Goal: Task Accomplishment & Management: Use online tool/utility

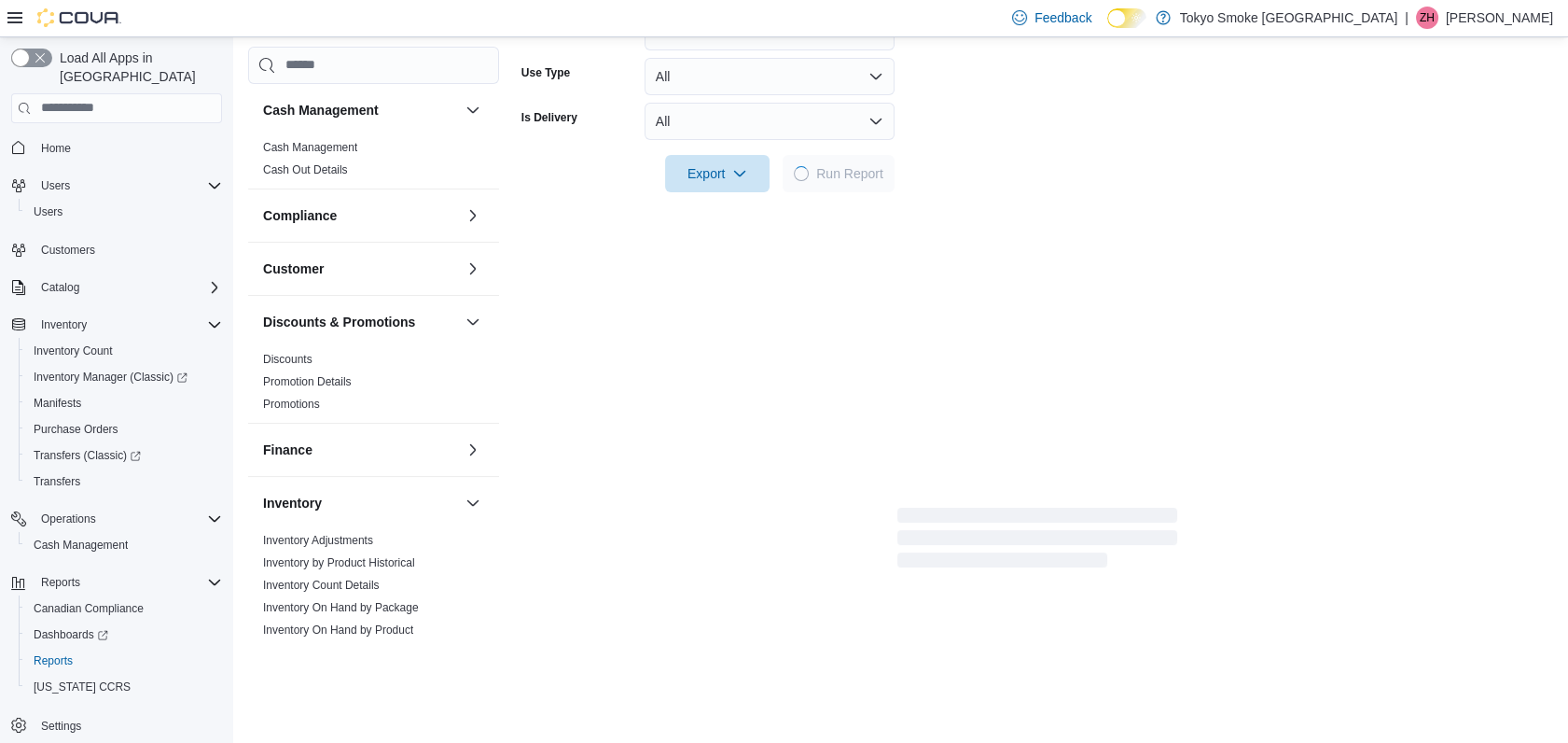
scroll to position [905, 0]
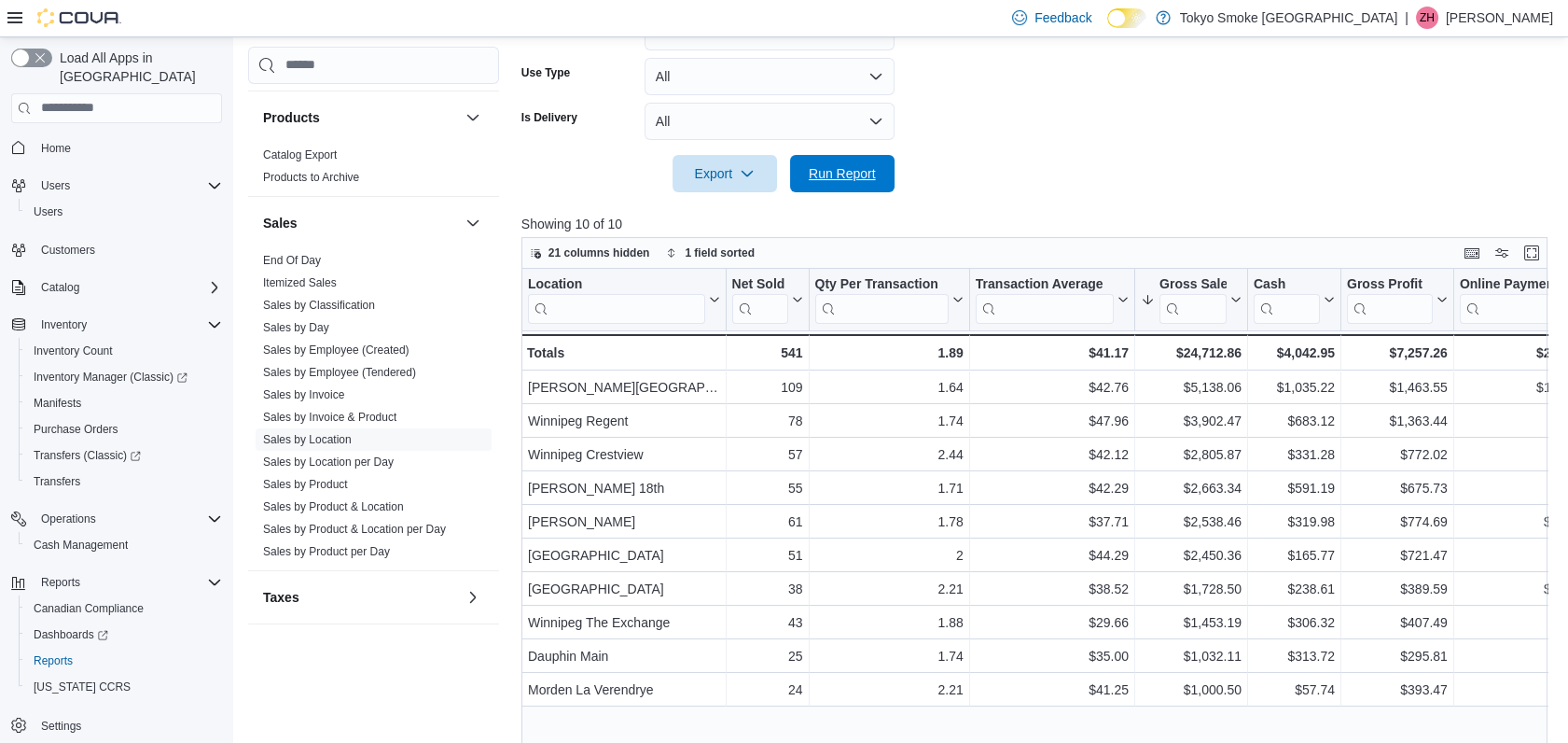
click at [860, 175] on span "Run Report" at bounding box center [842, 173] width 67 height 19
drag, startPoint x: 866, startPoint y: 166, endPoint x: 991, endPoint y: 206, distance: 131.2
click at [865, 167] on span "Run Report" at bounding box center [842, 173] width 67 height 19
click at [859, 165] on span "Run Report" at bounding box center [842, 172] width 67 height 19
click at [867, 174] on span "Run Report" at bounding box center [842, 172] width 67 height 19
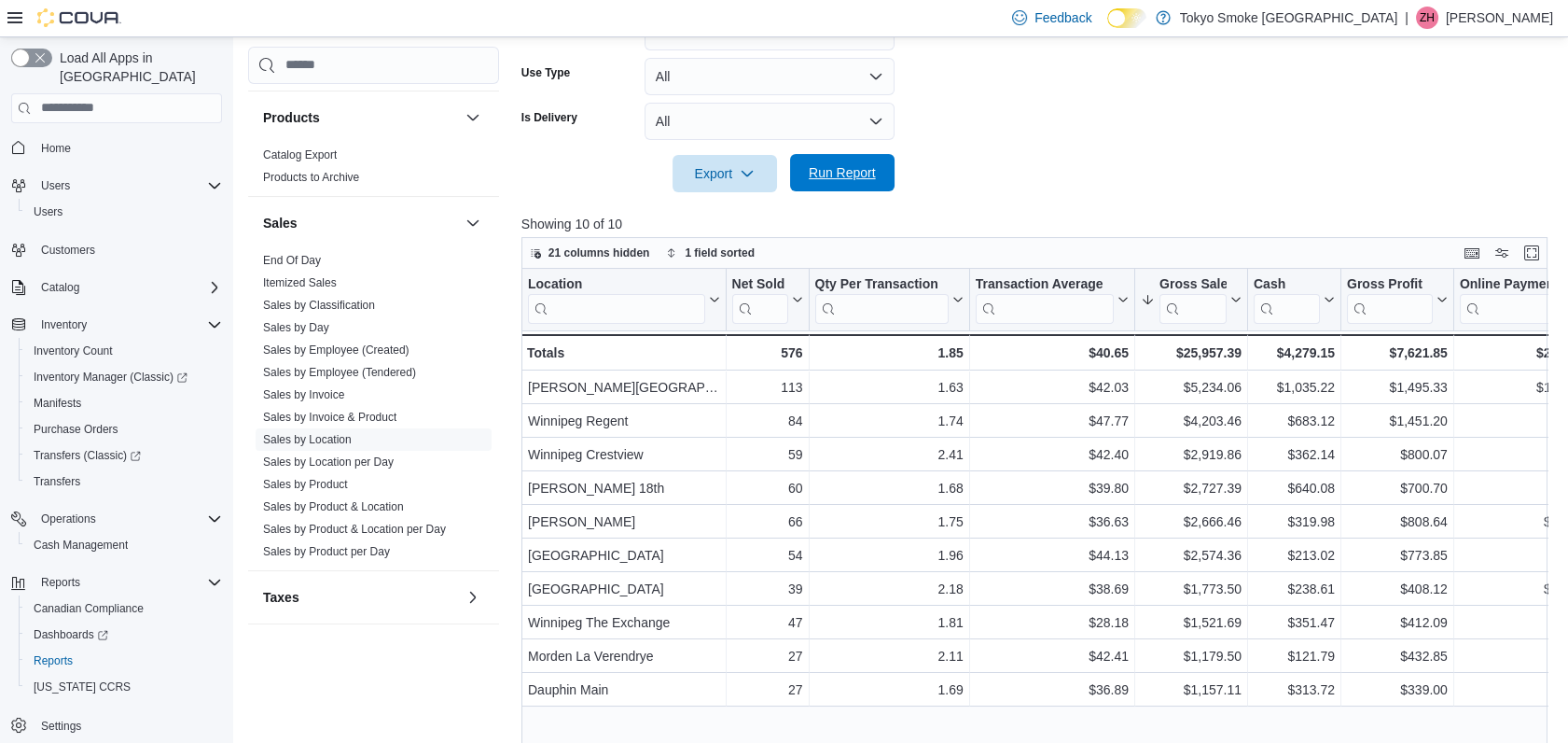
click at [862, 178] on span "Run Report" at bounding box center [842, 172] width 67 height 19
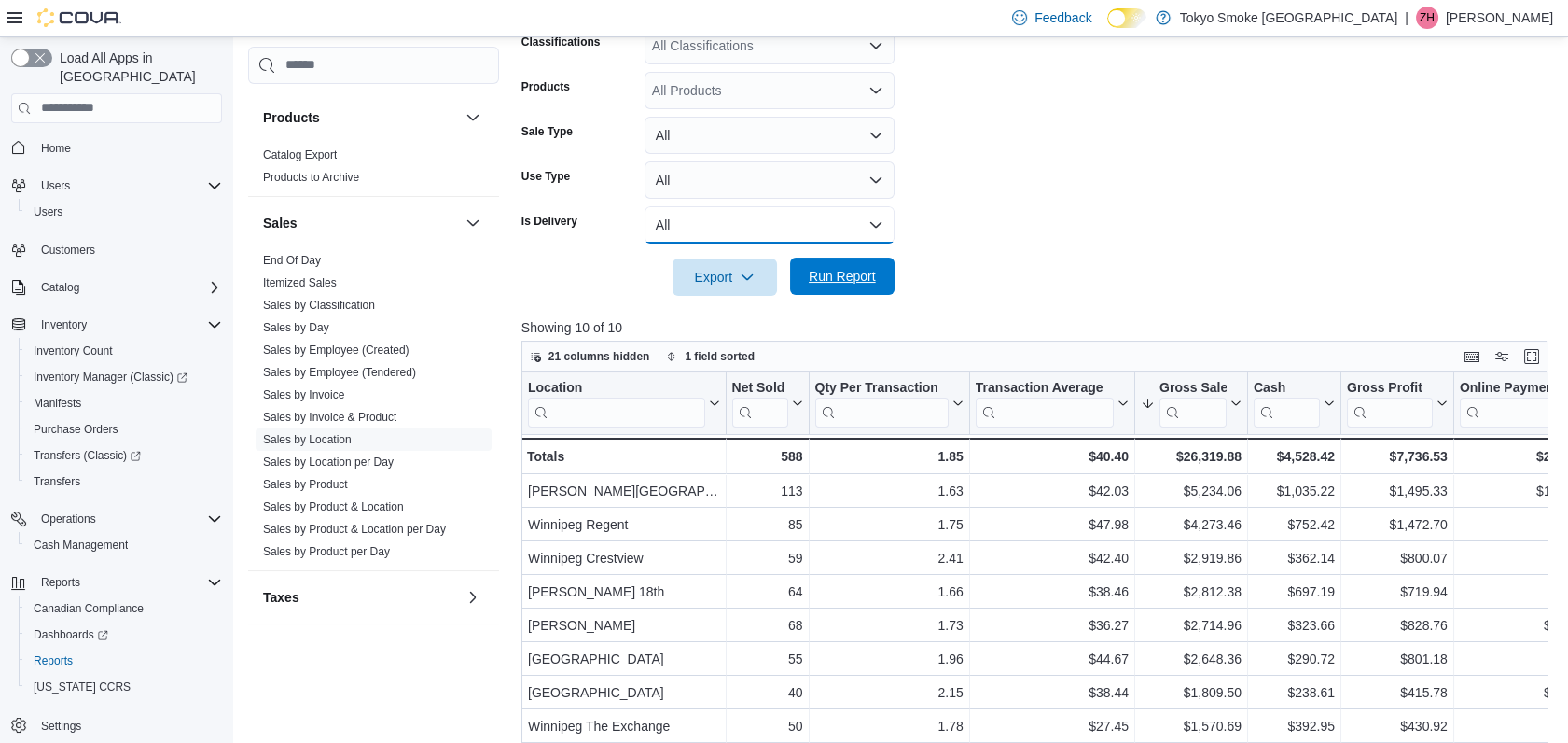
click at [862, 178] on form "Date Range Today Locations Manitoba Classifications All Classifications Product…" at bounding box center [1040, 105] width 1038 height 381
click at [853, 282] on span "Run Report" at bounding box center [842, 277] width 67 height 19
click at [838, 301] on div at bounding box center [1040, 308] width 1038 height 22
click at [855, 279] on span "Run Report" at bounding box center [842, 277] width 67 height 19
click at [1003, 215] on form "Date Range Today Locations Manitoba Classifications All Classifications Product…" at bounding box center [1040, 106] width 1038 height 381
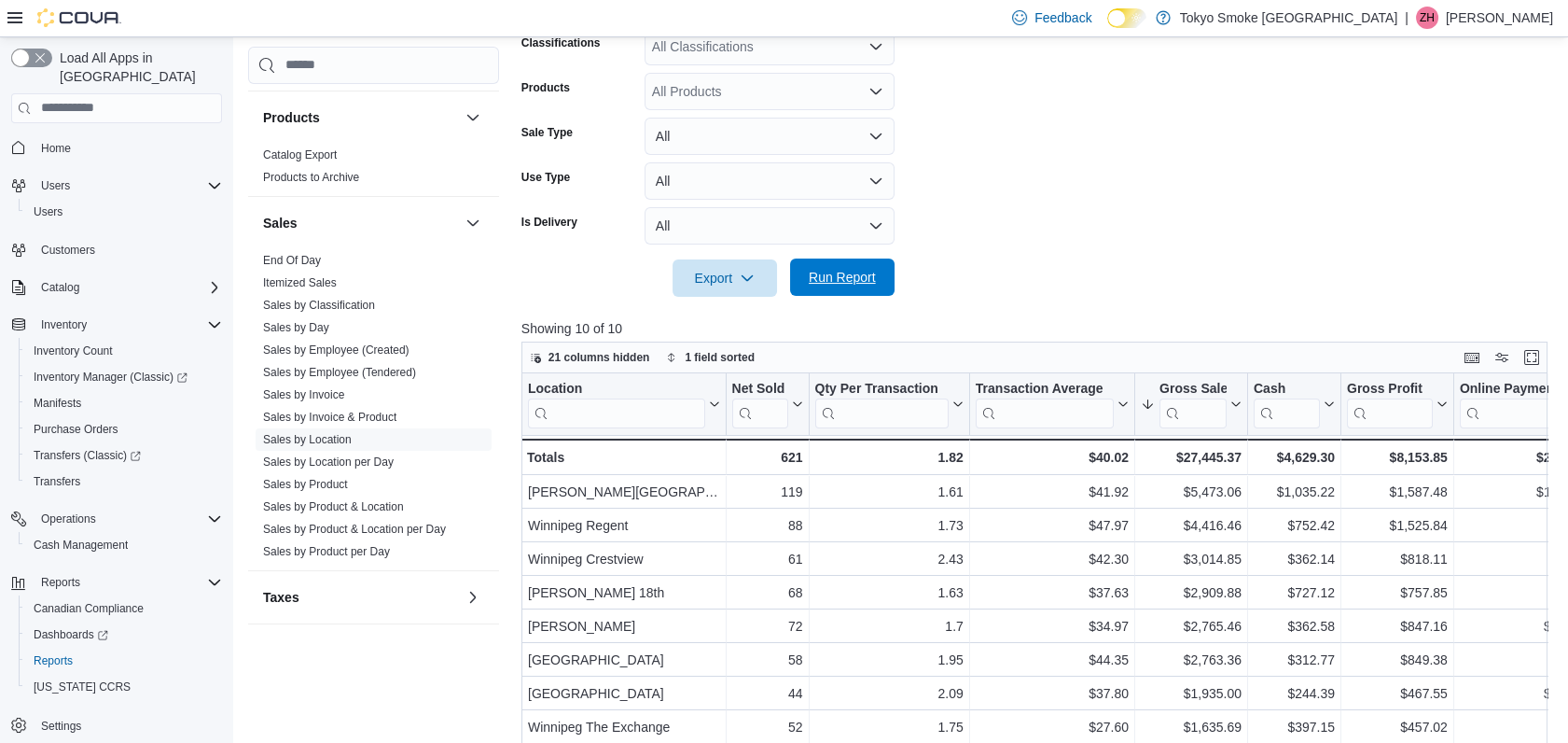
click at [853, 285] on span "Run Report" at bounding box center [842, 277] width 67 height 19
drag, startPoint x: 1044, startPoint y: 305, endPoint x: 977, endPoint y: 289, distance: 68.9
click at [1023, 302] on div at bounding box center [1040, 308] width 1038 height 22
click at [858, 276] on span "Run Report" at bounding box center [842, 277] width 67 height 19
click at [853, 278] on span "Run Report" at bounding box center [842, 277] width 67 height 19
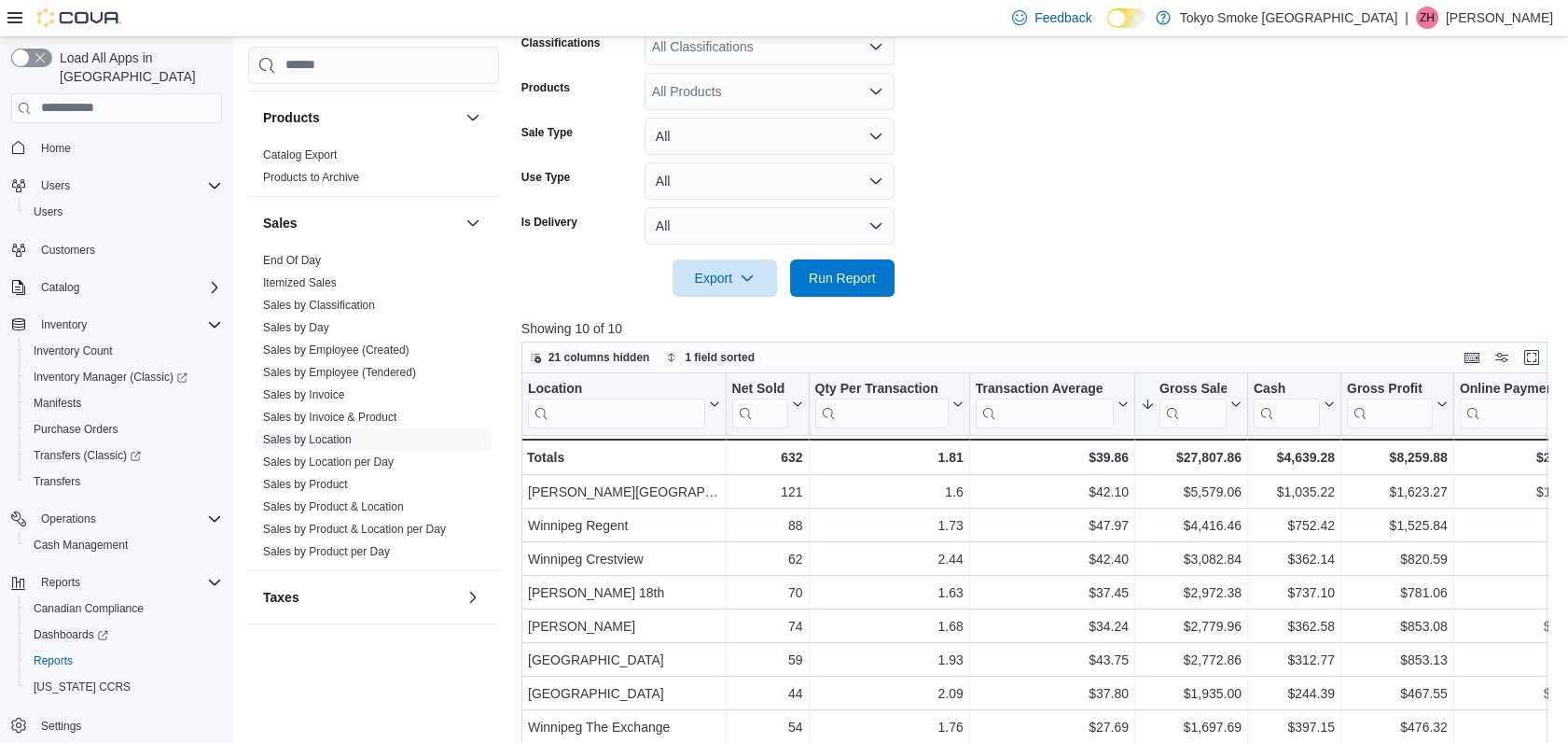
click at [853, 277] on span "Run Report" at bounding box center [842, 278] width 67 height 19
click at [870, 285] on span "Run Report" at bounding box center [842, 277] width 82 height 37
click at [870, 285] on span "Run Report" at bounding box center [842, 277] width 67 height 19
drag, startPoint x: 806, startPoint y: 269, endPoint x: 902, endPoint y: 259, distance: 96.5
click at [809, 272] on span "Run Report" at bounding box center [842, 278] width 82 height 37
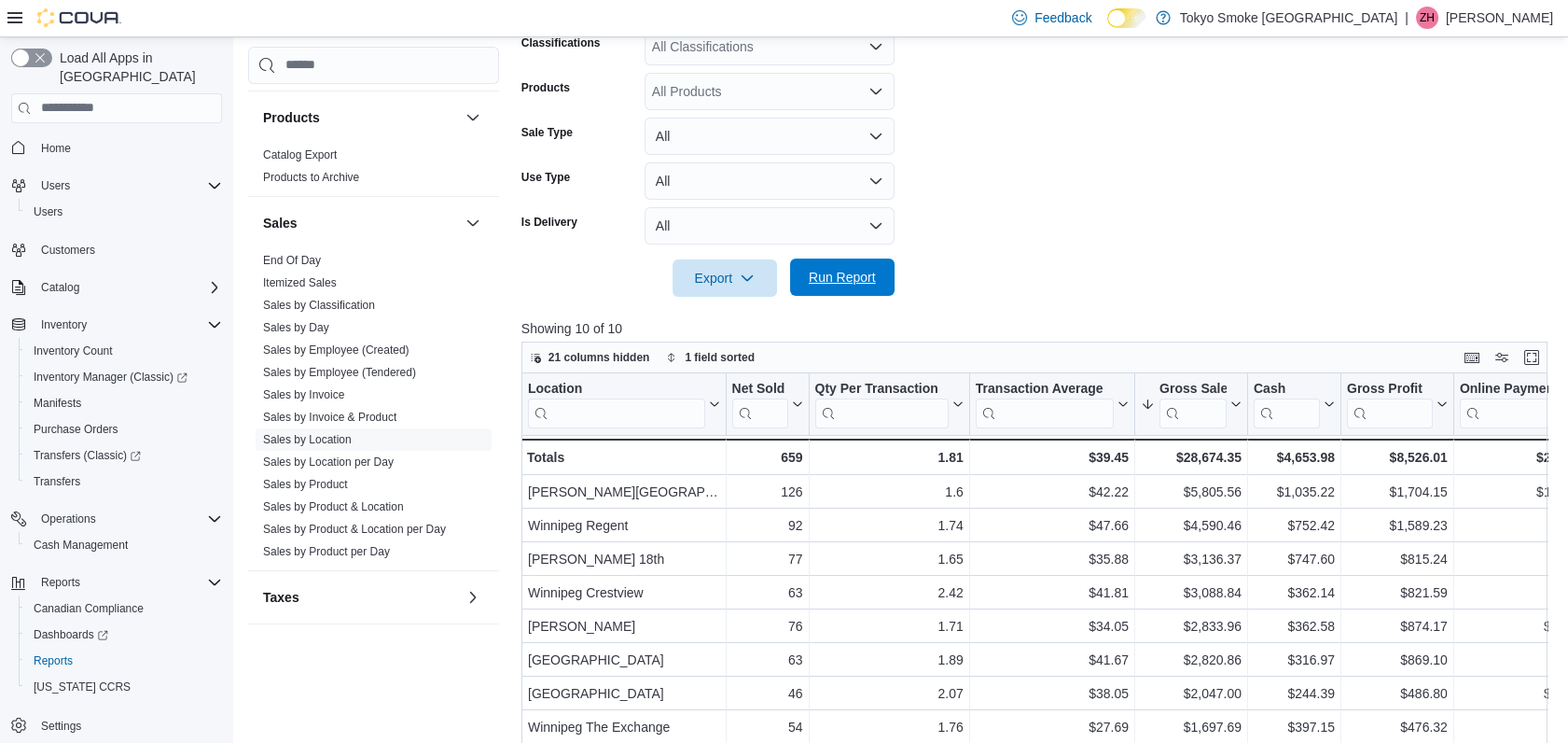
click at [873, 261] on span "Run Report" at bounding box center [842, 277] width 82 height 37
click at [826, 277] on span "Run Report" at bounding box center [842, 277] width 67 height 19
click at [886, 277] on button "Run Report" at bounding box center [842, 277] width 104 height 37
click at [865, 282] on span "Run Report" at bounding box center [842, 277] width 67 height 19
click at [843, 297] on div at bounding box center [1040, 308] width 1038 height 22
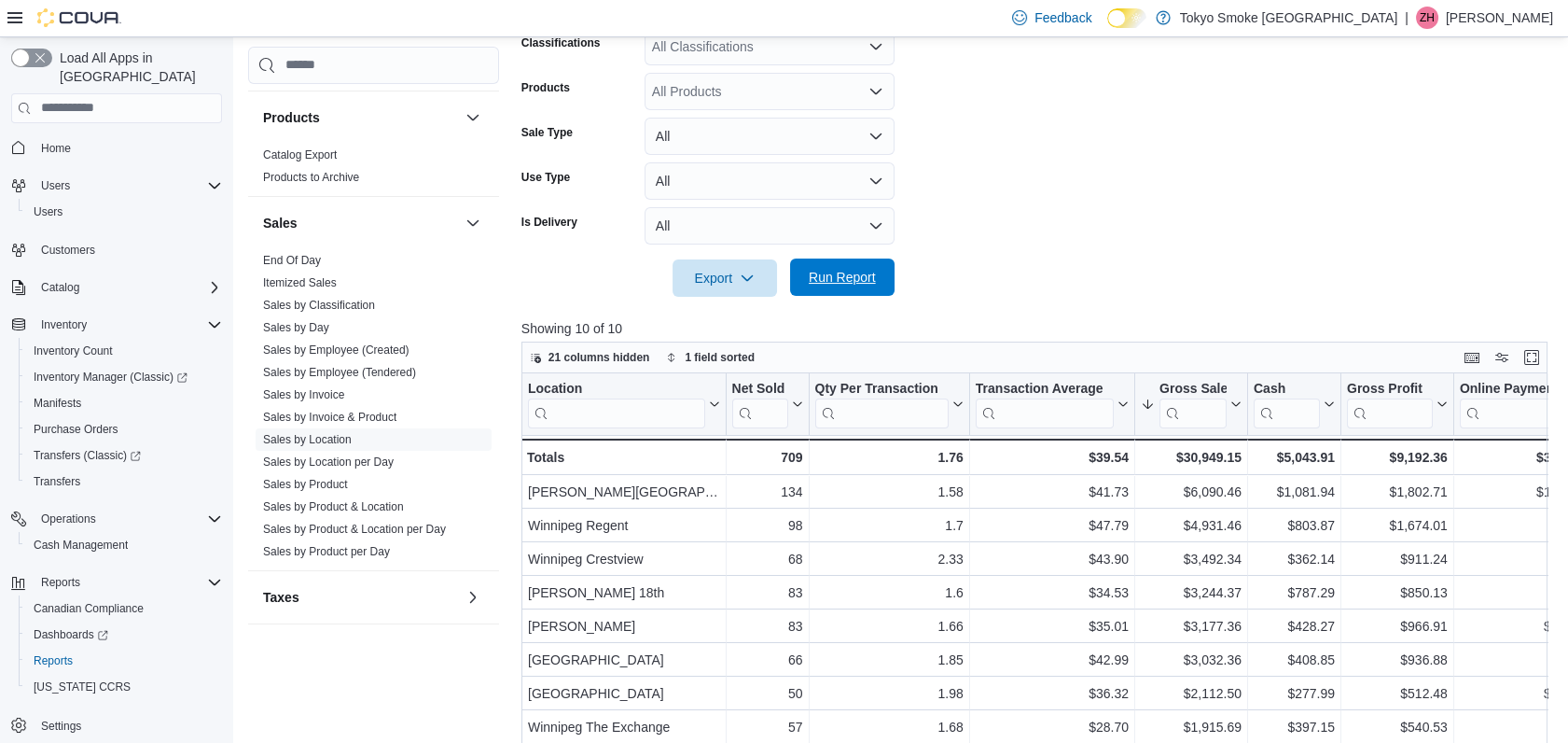
click at [858, 285] on span "Run Report" at bounding box center [842, 277] width 82 height 37
click at [859, 285] on span "Run Report" at bounding box center [842, 277] width 82 height 37
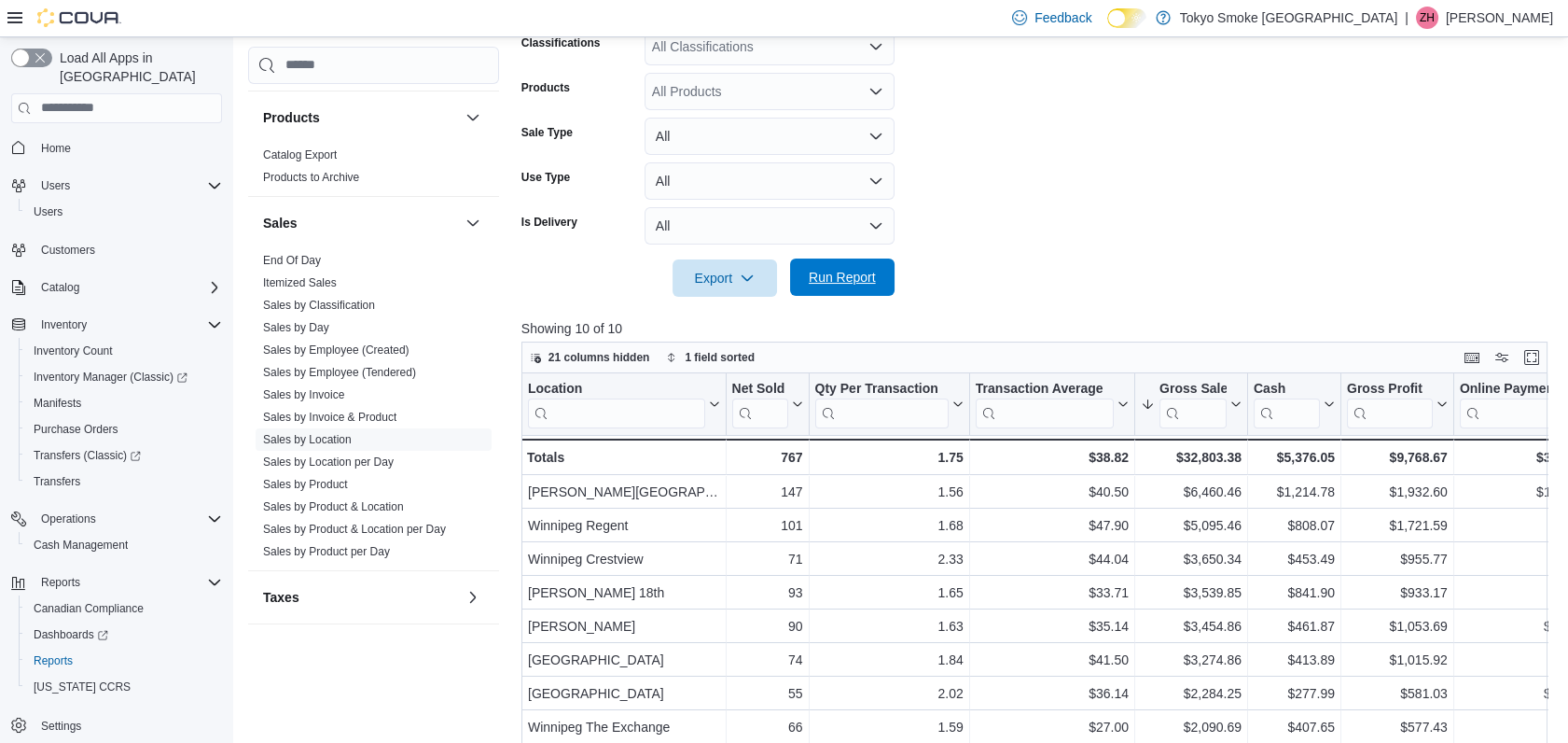
click at [859, 285] on span "Run Report" at bounding box center [842, 277] width 82 height 37
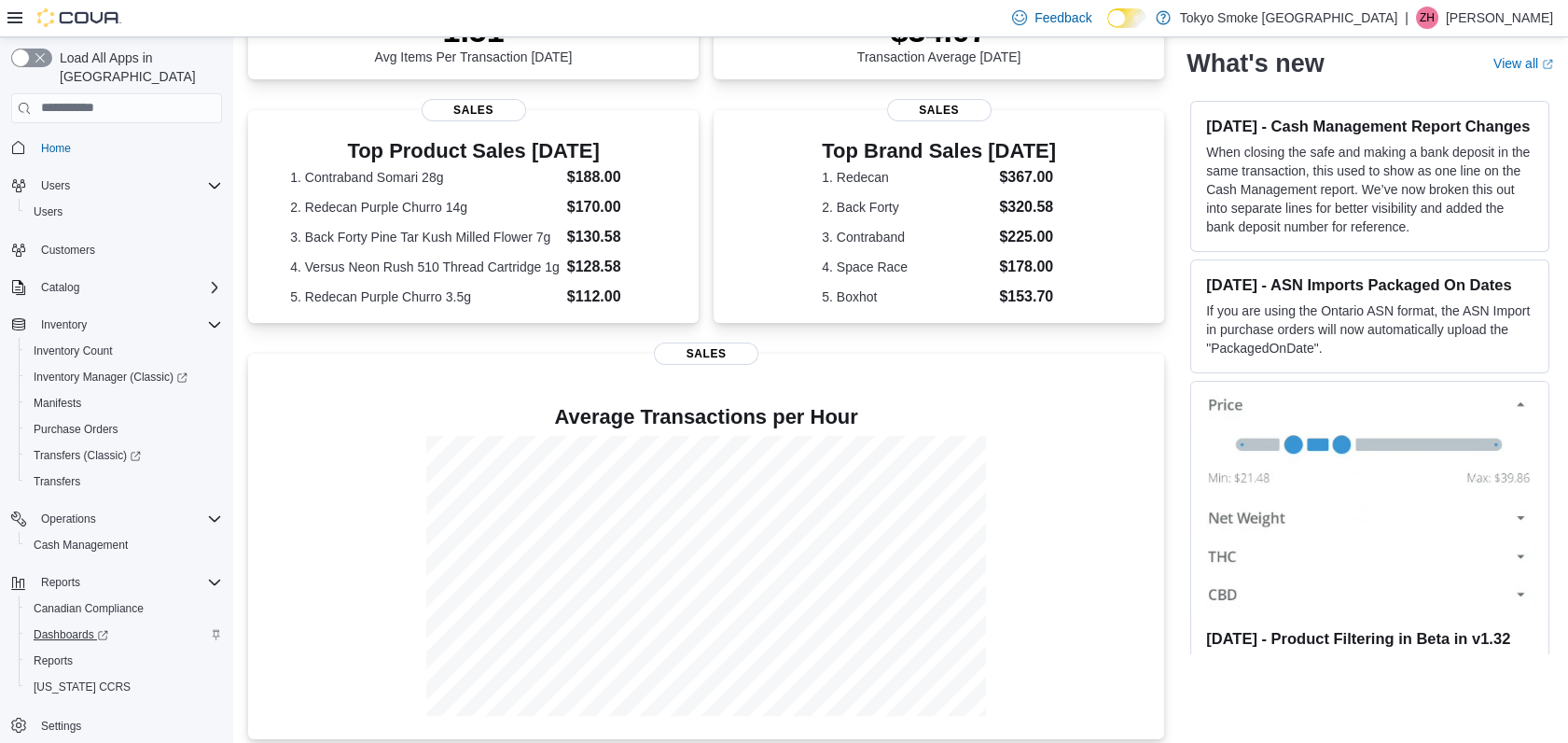
scroll to position [346, 0]
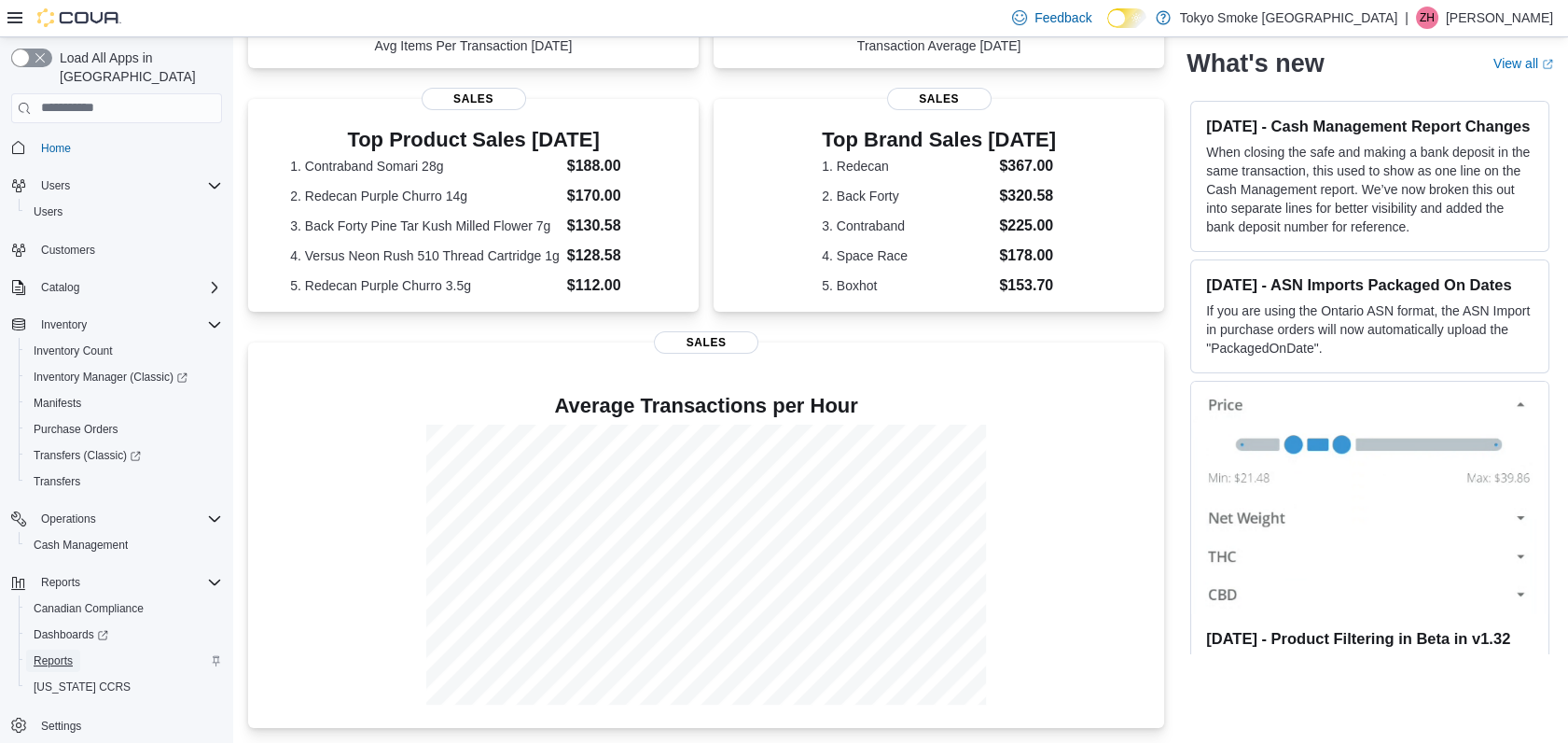
click at [69, 653] on span "Reports" at bounding box center [53, 660] width 39 height 15
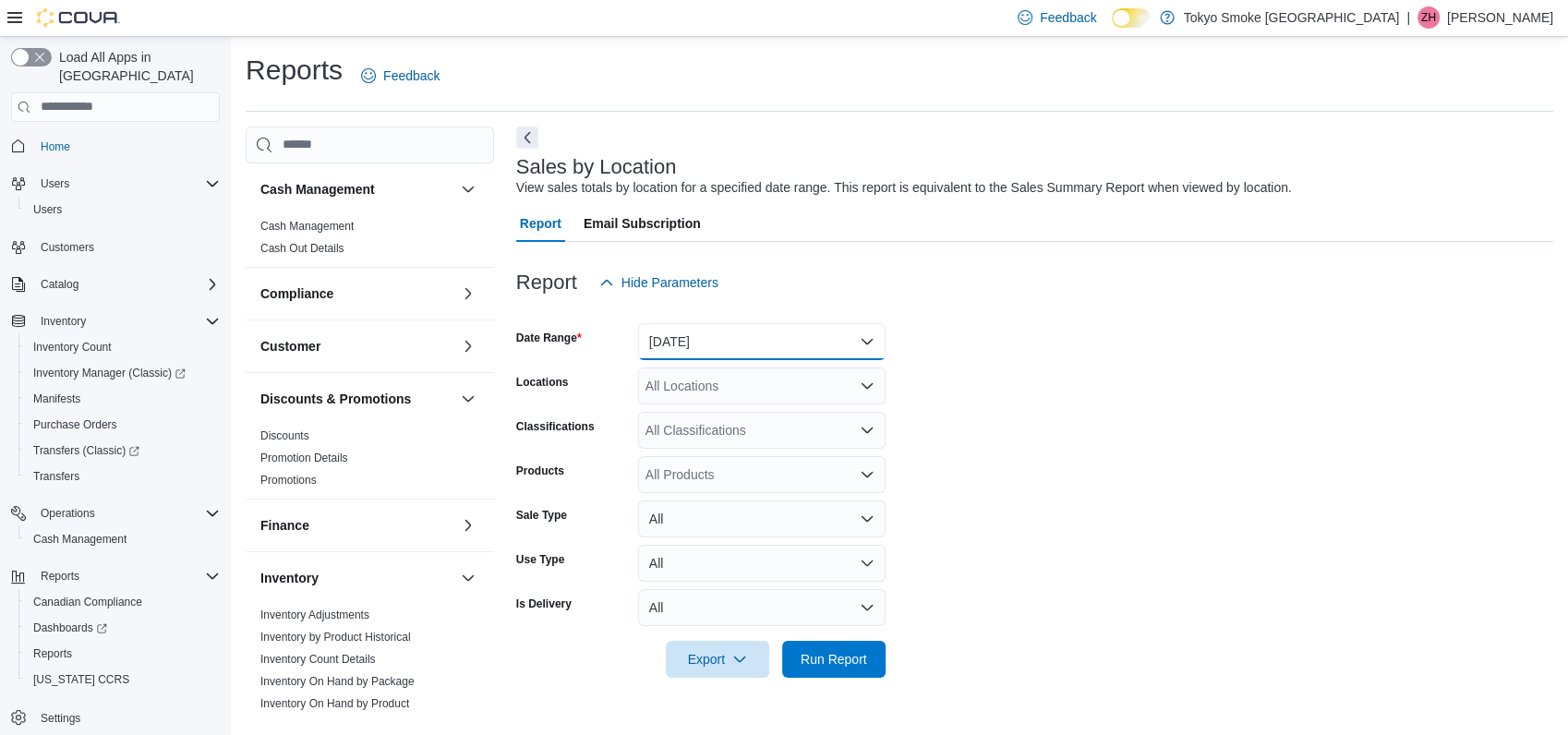
click at [760, 340] on button "[DATE]" at bounding box center [761, 341] width 248 height 37
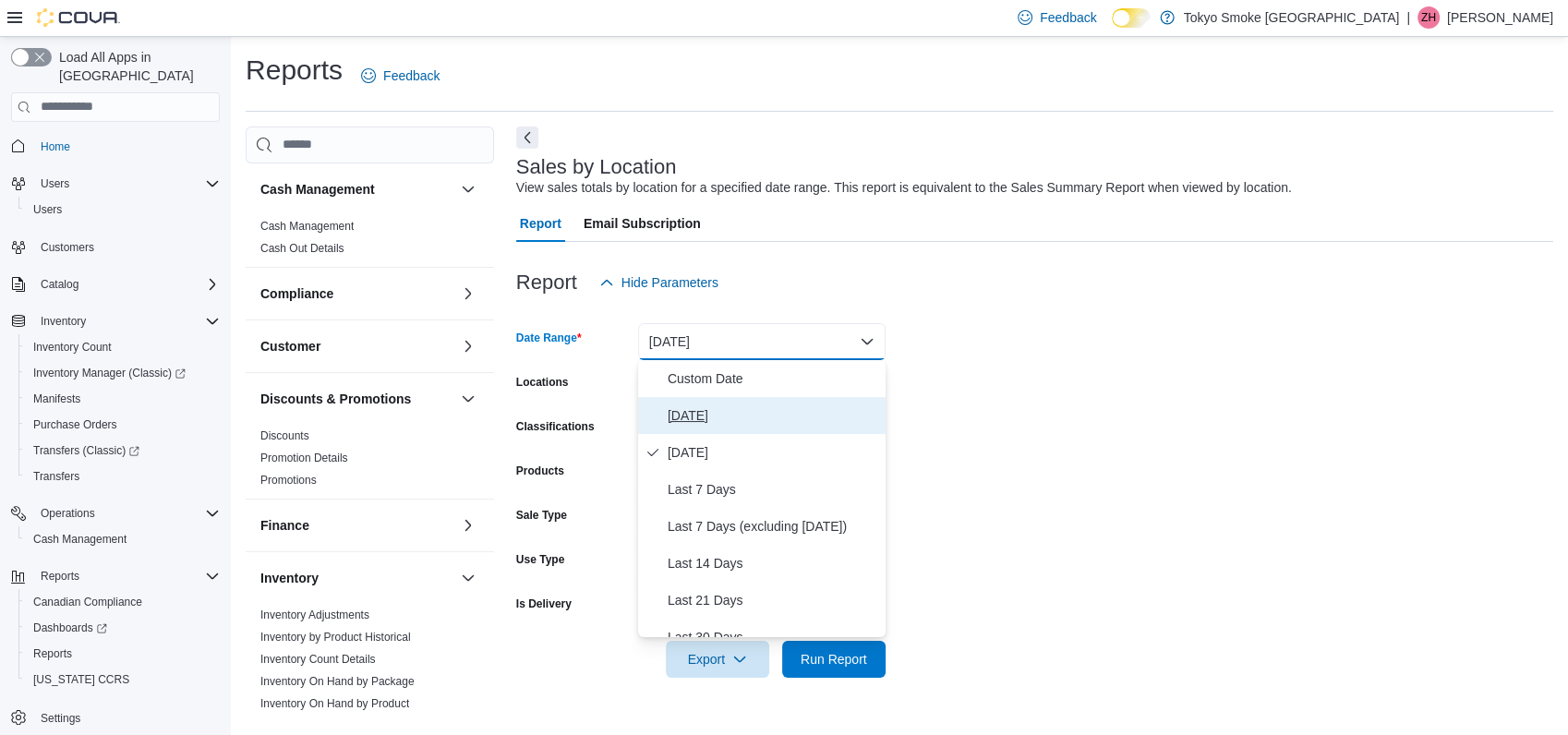
click at [714, 408] on span "[DATE]" at bounding box center [773, 415] width 210 height 22
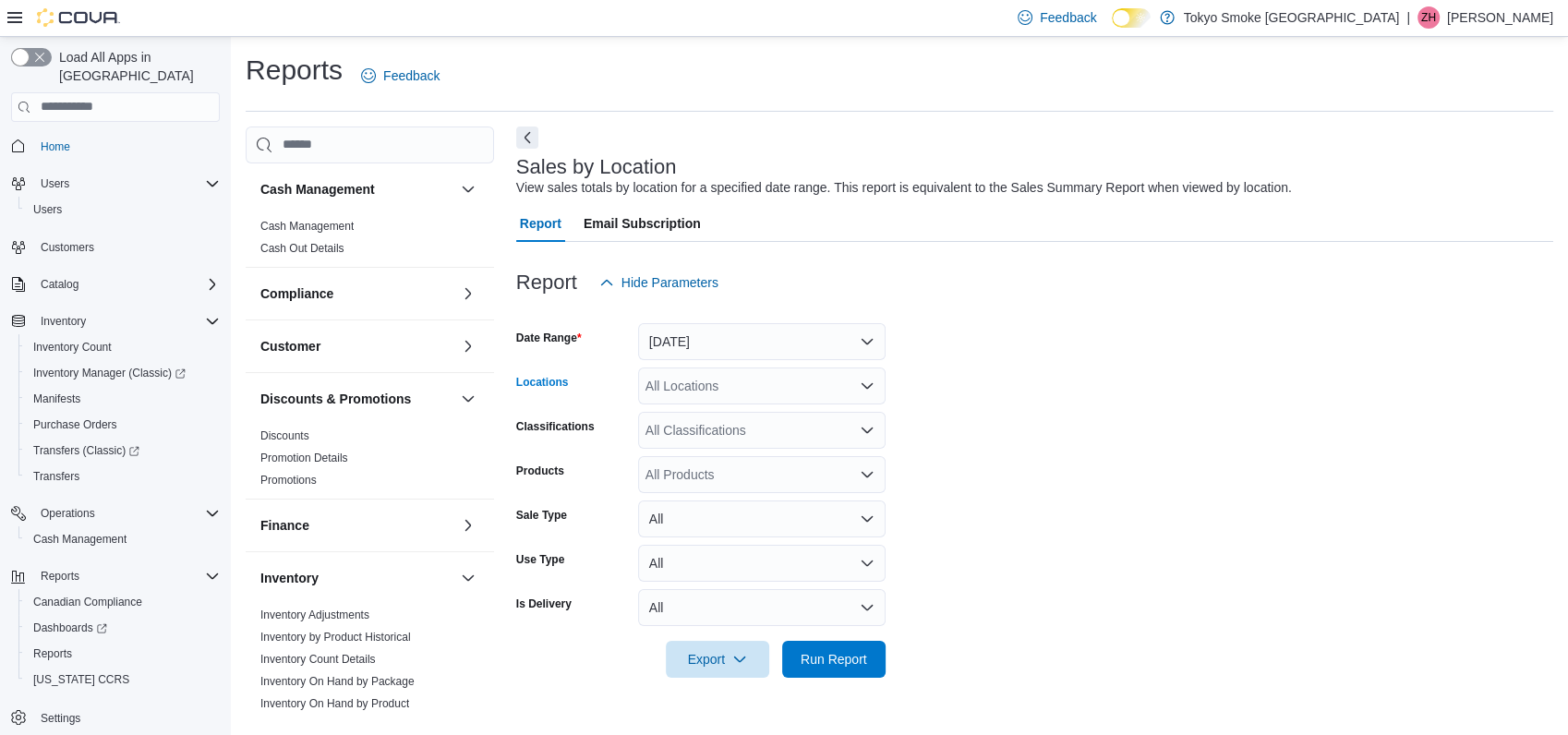
click at [721, 390] on div "All Locations" at bounding box center [761, 385] width 248 height 37
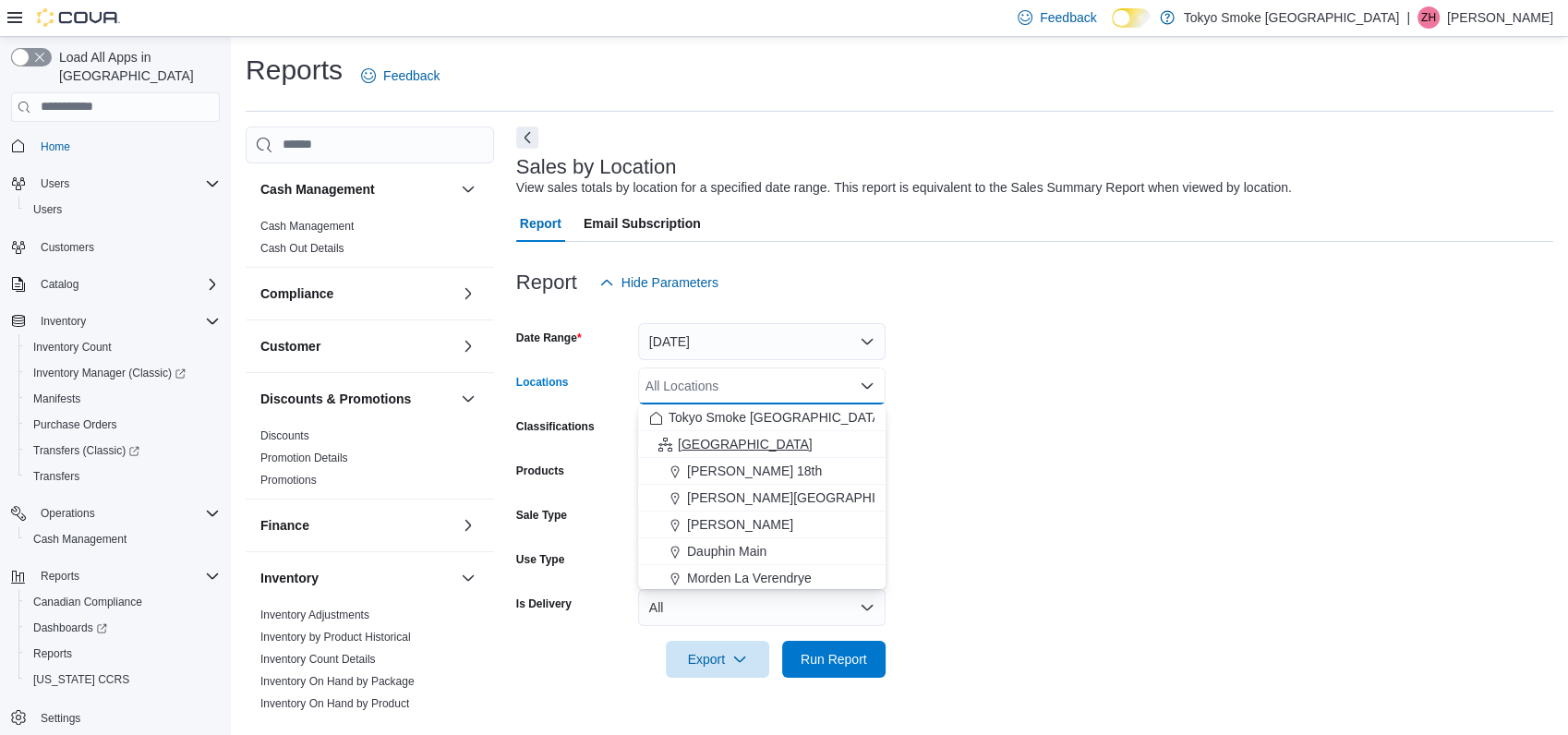
click at [708, 451] on span "[GEOGRAPHIC_DATA]" at bounding box center [745, 443] width 135 height 18
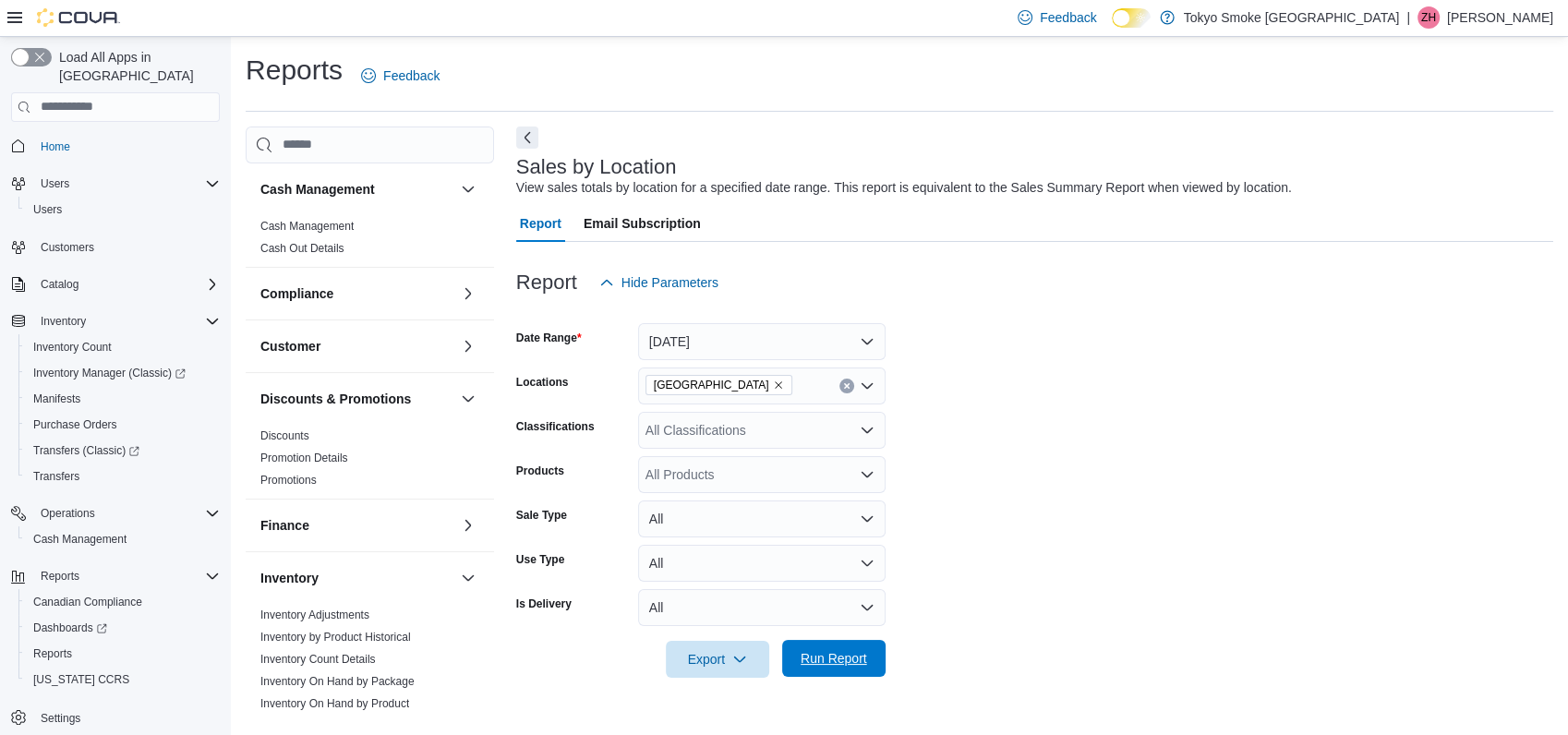
drag, startPoint x: 842, startPoint y: 656, endPoint x: 909, endPoint y: 613, distance: 79.6
click at [842, 656] on span "Run Report" at bounding box center [834, 658] width 66 height 18
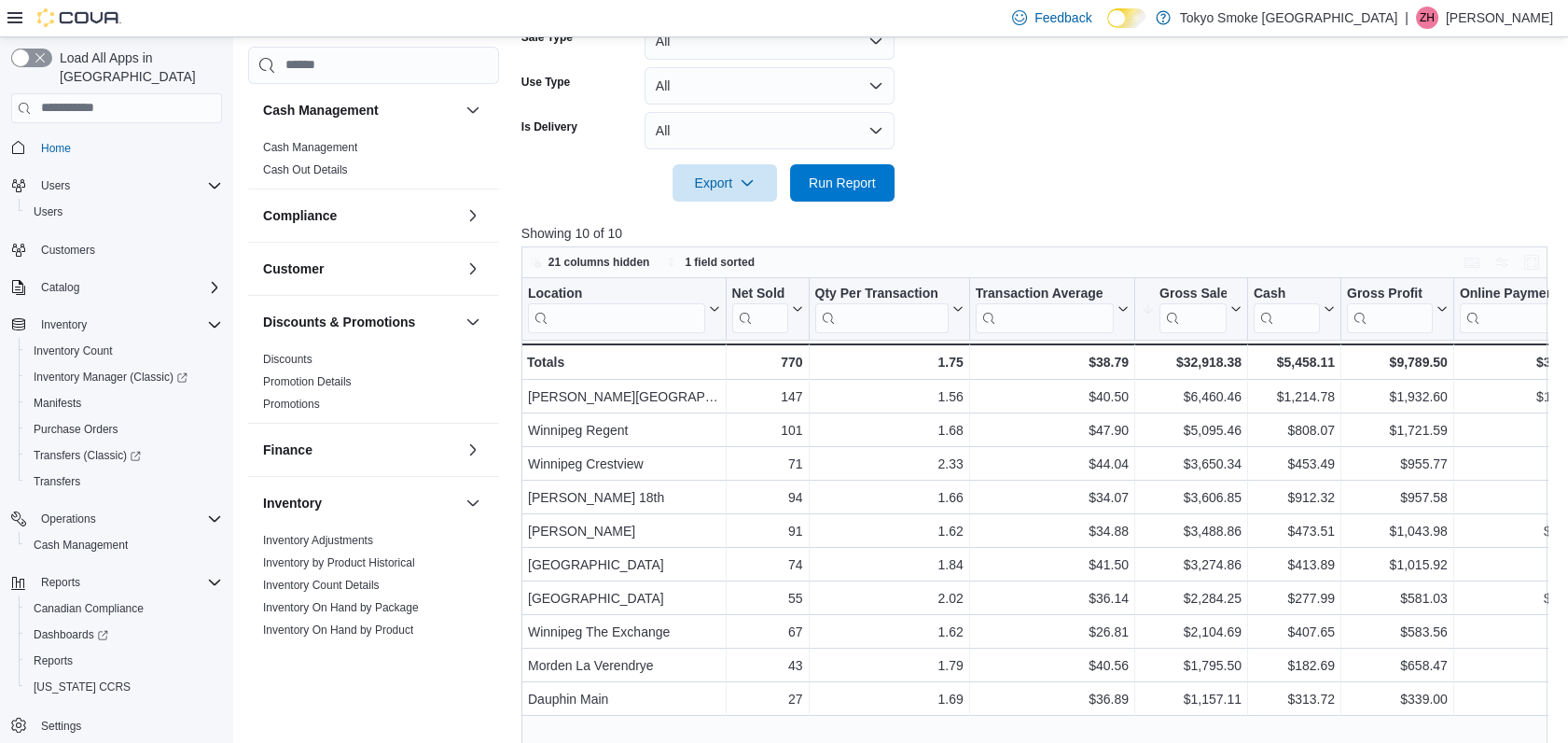
scroll to position [518, 0]
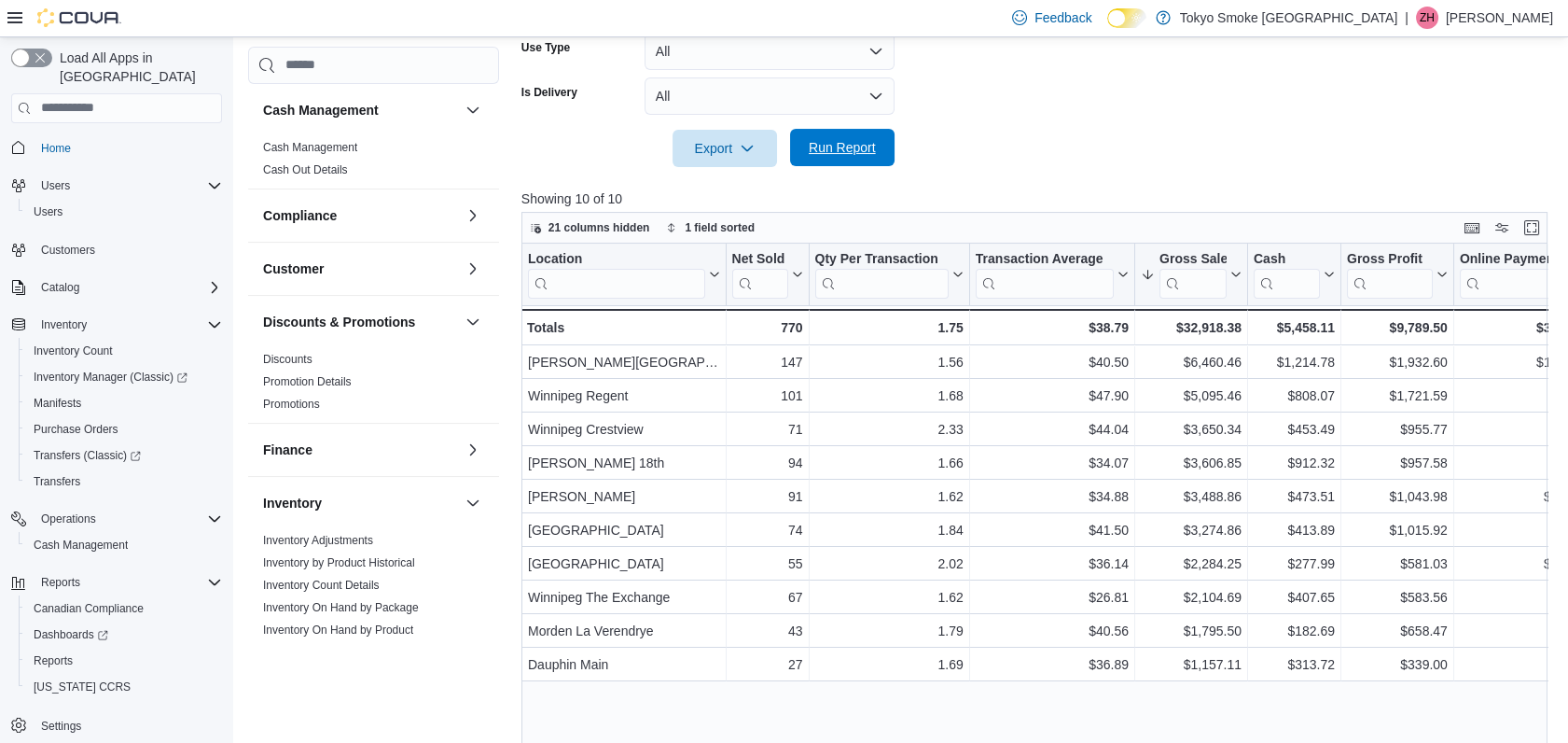
click at [860, 160] on span "Run Report" at bounding box center [842, 147] width 82 height 37
click at [855, 178] on div at bounding box center [1040, 178] width 1038 height 22
click at [851, 149] on span "Run Report" at bounding box center [842, 147] width 67 height 19
drag, startPoint x: 1244, startPoint y: 274, endPoint x: 1153, endPoint y: 250, distance: 94.1
click at [1244, 273] on div at bounding box center [1246, 274] width 15 height 61
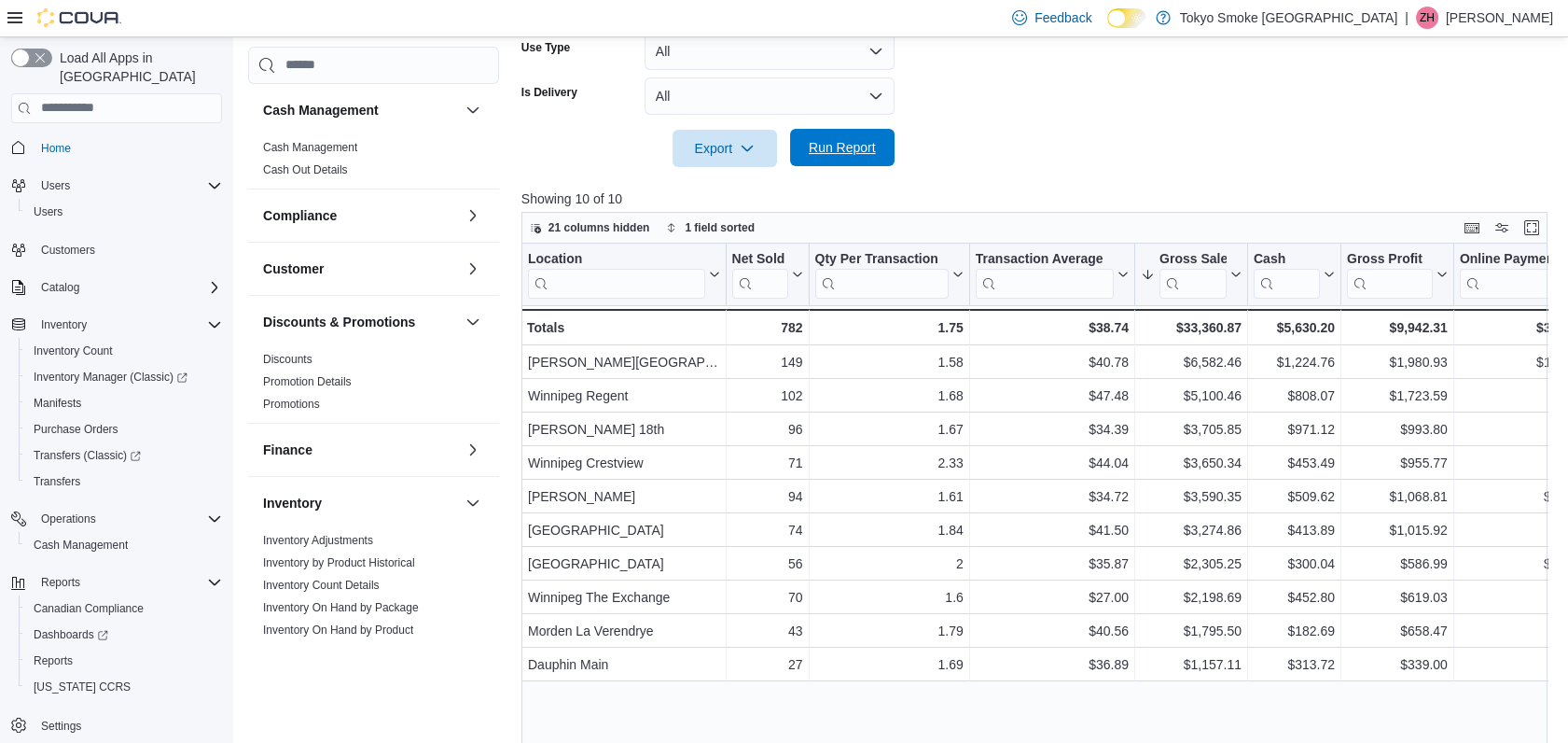
click at [866, 157] on span "Run Report" at bounding box center [842, 147] width 82 height 37
click at [837, 142] on span "Run Report" at bounding box center [842, 147] width 67 height 19
click at [858, 142] on span "Run Report" at bounding box center [842, 147] width 67 height 19
click at [839, 147] on span "Run Report" at bounding box center [842, 147] width 67 height 19
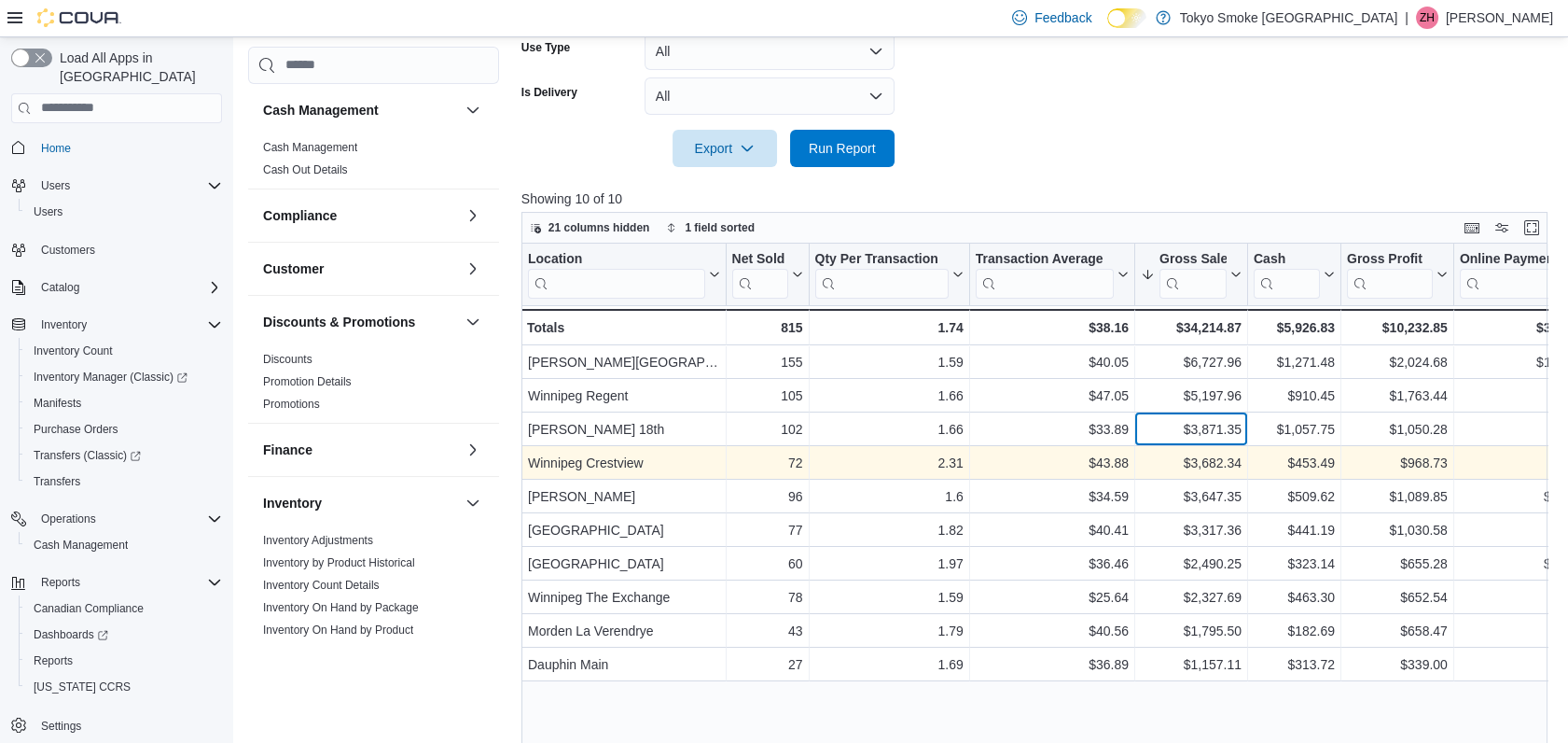
click at [1142, 448] on div "Location Click to view column header actions Net Sold Click to view column head…" at bounding box center [1056, 462] width 1069 height 437
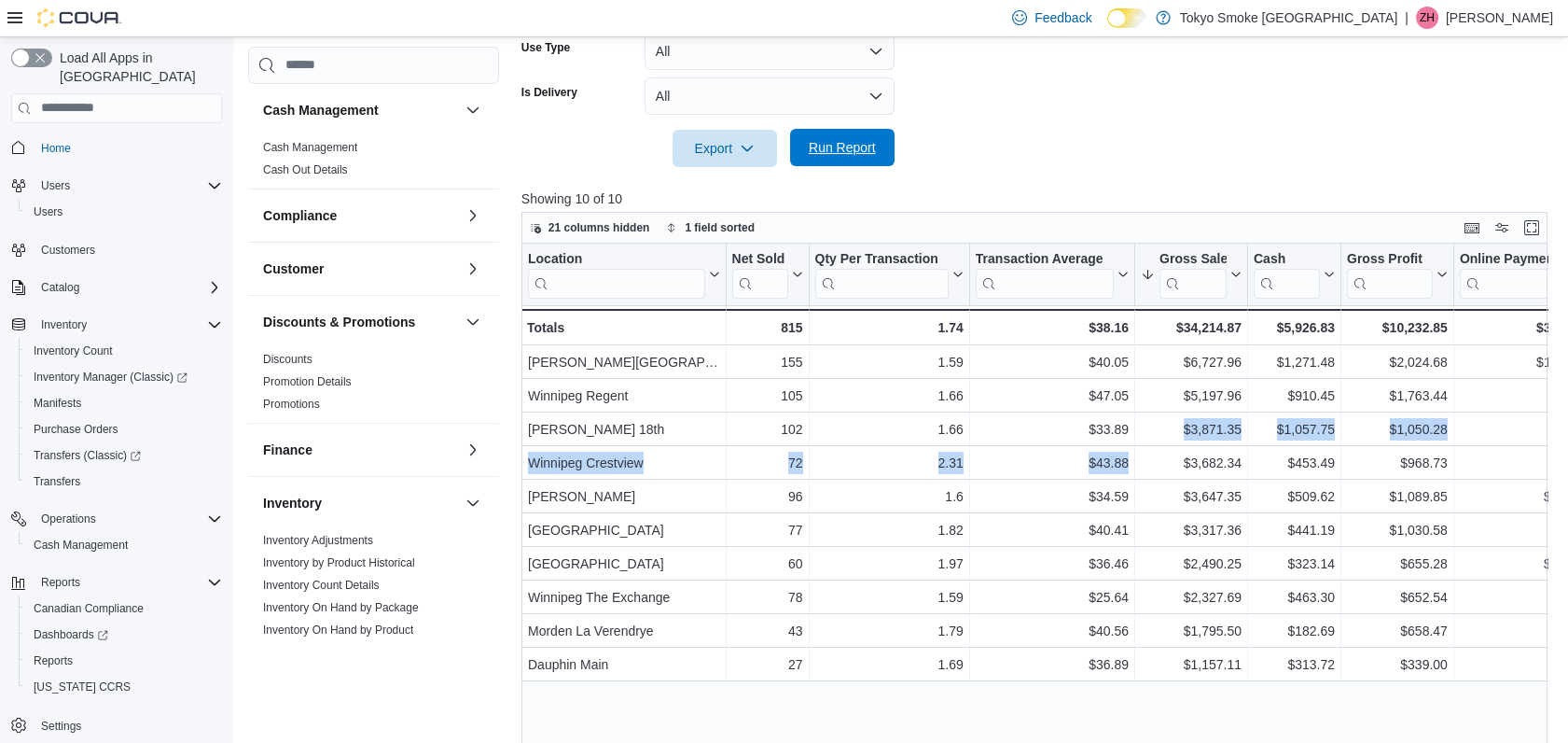
click at [841, 150] on span "Run Report" at bounding box center [842, 147] width 67 height 19
